Goal: Task Accomplishment & Management: Manage account settings

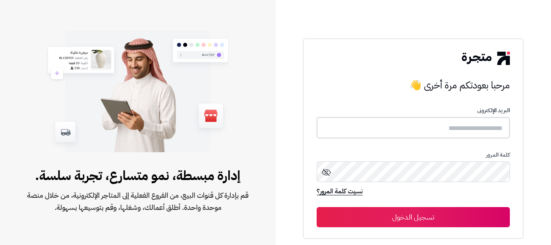
click at [439, 127] on input "text" at bounding box center [413, 127] width 193 height 21
type input "******"
click at [393, 231] on div "مرحبا بعودتكم مرة أخرى 👋 البريد الإلكترونى ****** كلمة المرور نسيت كلمة المرور؟…" at bounding box center [413, 138] width 220 height 201
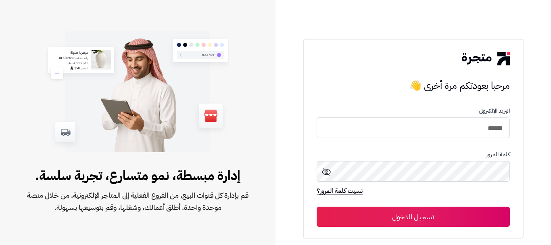
click at [394, 216] on button "تسجيل الدخول" at bounding box center [413, 217] width 193 height 20
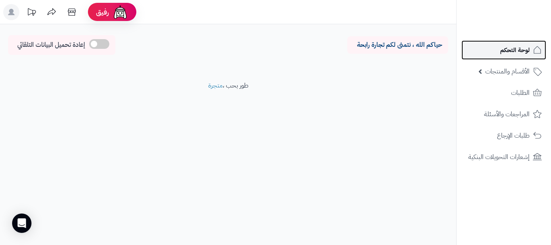
click at [496, 46] on link "لوحة التحكم" at bounding box center [504, 49] width 85 height 19
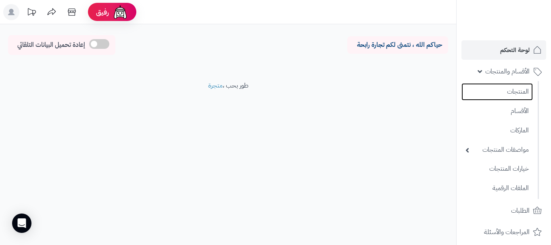
drag, startPoint x: 495, startPoint y: 87, endPoint x: 426, endPoint y: 83, distance: 68.7
click at [495, 88] on link "المنتجات" at bounding box center [497, 91] width 71 height 17
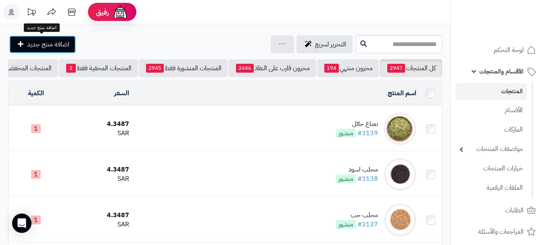
click at [67, 42] on span "اضافة منتج جديد" at bounding box center [48, 45] width 42 height 10
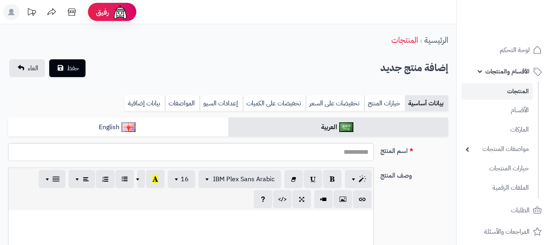
select select
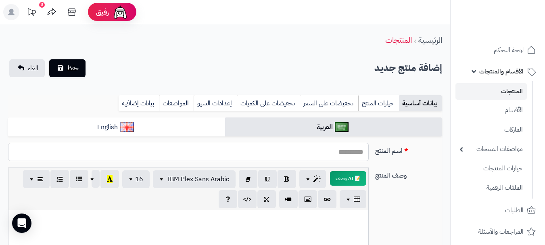
click at [316, 152] on input "اسم المنتج" at bounding box center [188, 152] width 361 height 18
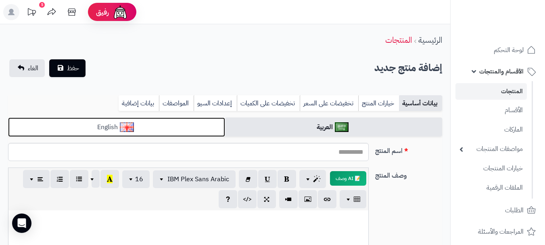
click at [164, 128] on link "English" at bounding box center [116, 127] width 217 height 20
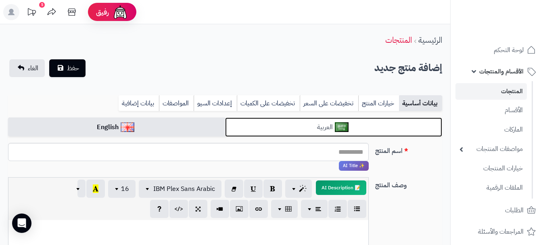
click at [330, 126] on link "العربية" at bounding box center [333, 127] width 217 height 20
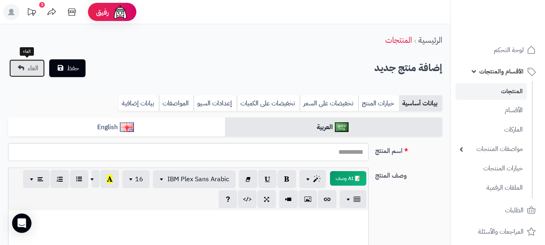
click at [25, 75] on link "الغاء" at bounding box center [27, 68] width 36 height 18
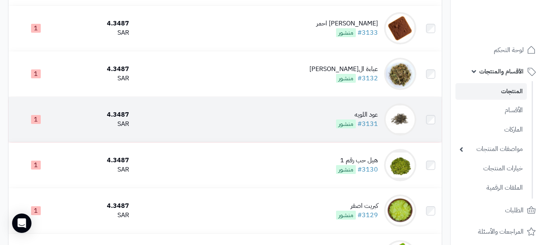
scroll to position [376, 0]
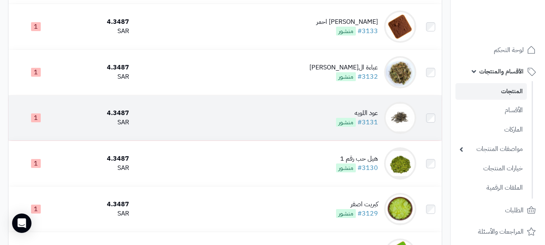
click at [190, 133] on td "عود اللويه #3131 منشور" at bounding box center [275, 117] width 287 height 45
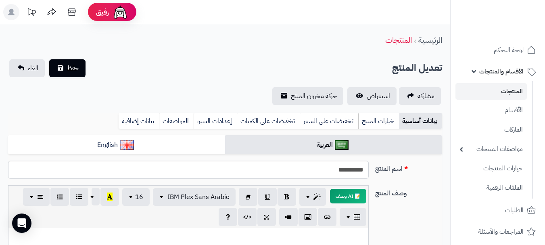
scroll to position [500, 0]
click at [72, 68] on span "حفظ" at bounding box center [73, 68] width 12 height 10
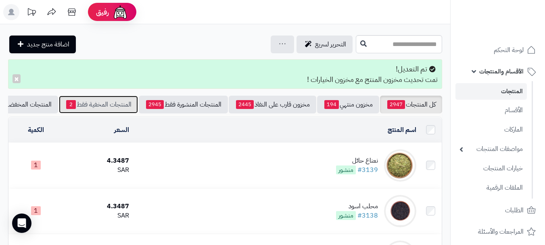
click at [115, 109] on link "المنتجات المخفية فقط 2" at bounding box center [98, 105] width 79 height 18
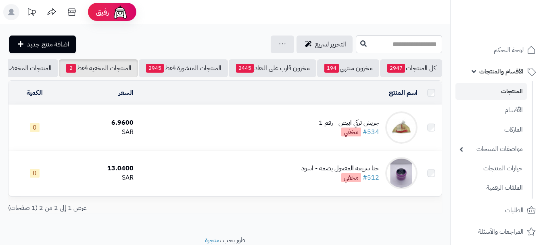
click at [180, 74] on link "المنتجات المنشورة فقط 2945" at bounding box center [183, 68] width 89 height 18
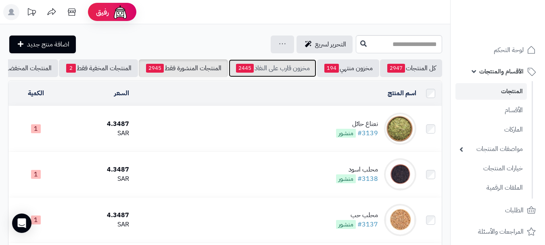
click at [246, 70] on span "2445" at bounding box center [245, 68] width 18 height 9
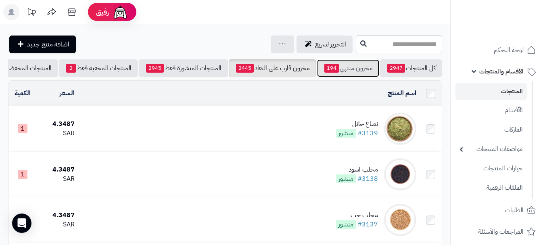
click at [349, 67] on link "مخزون منتهي 194" at bounding box center [348, 68] width 62 height 18
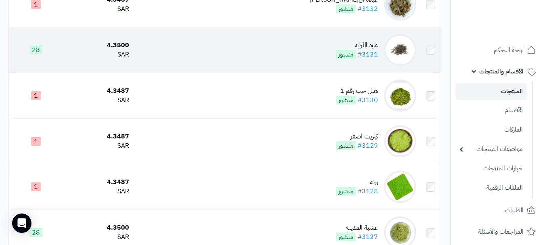
scroll to position [444, 0]
